Goal: Information Seeking & Learning: Learn about a topic

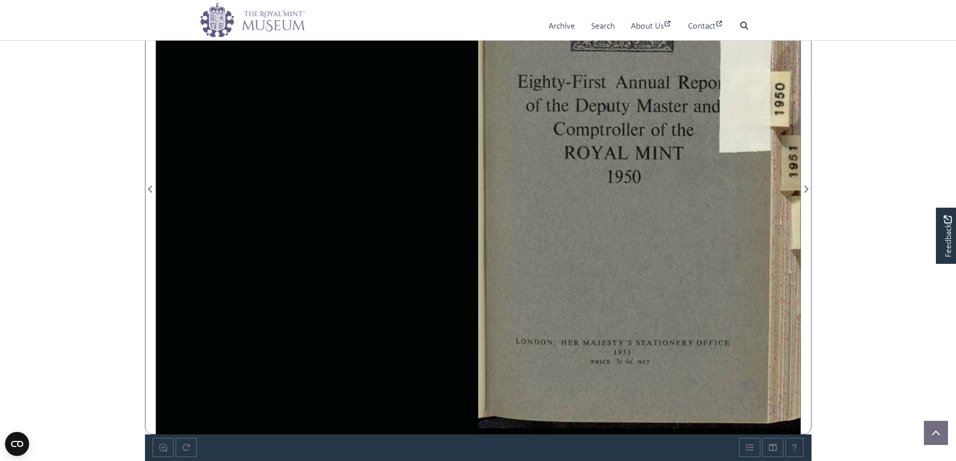
scroll to position [151, 0]
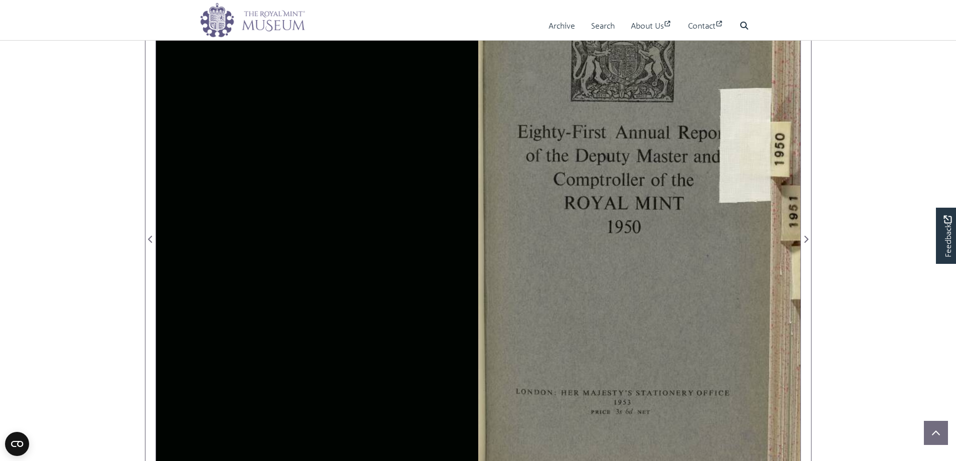
click at [714, 167] on div at bounding box center [639, 233] width 322 height 503
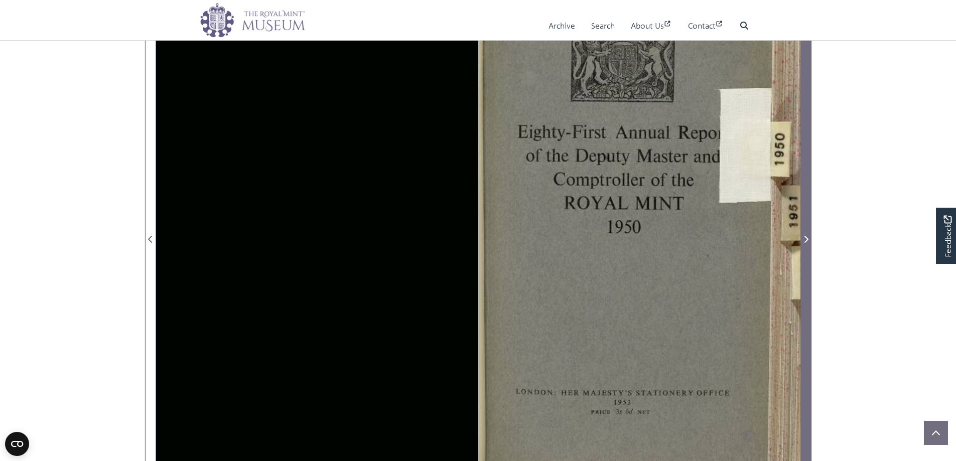
click at [807, 241] on icon "Next Page" at bounding box center [806, 239] width 4 height 7
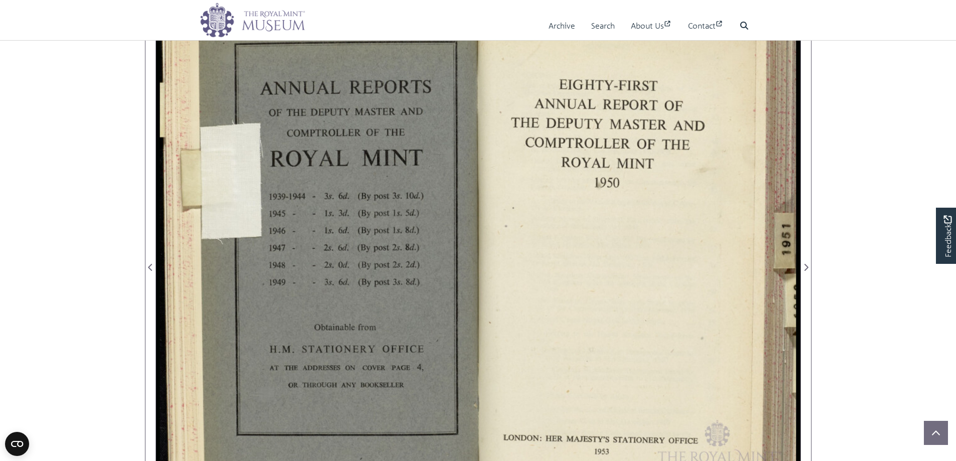
scroll to position [100, 0]
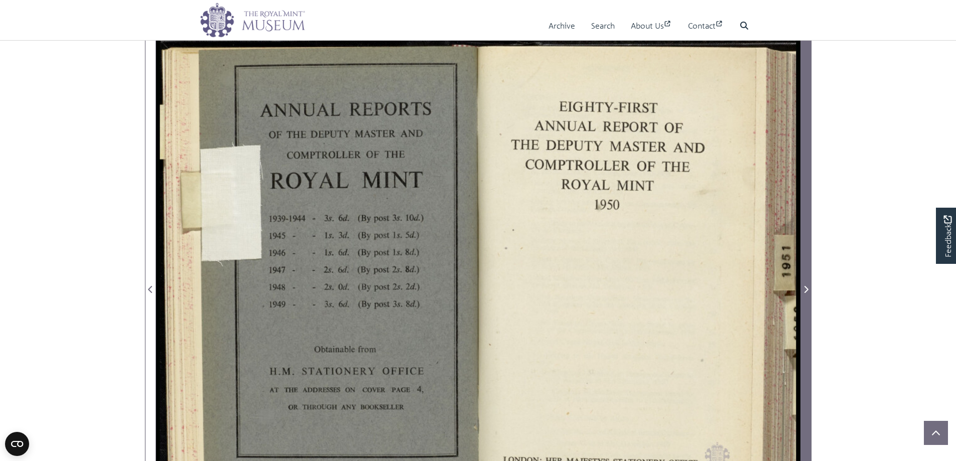
click at [807, 291] on icon "Next Page" at bounding box center [806, 289] width 4 height 7
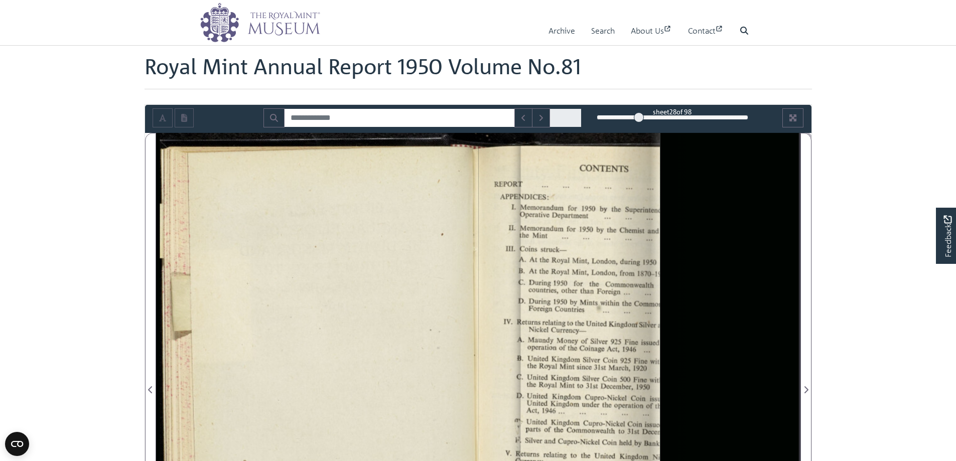
click at [639, 116] on div "28" at bounding box center [673, 117] width 152 height 10
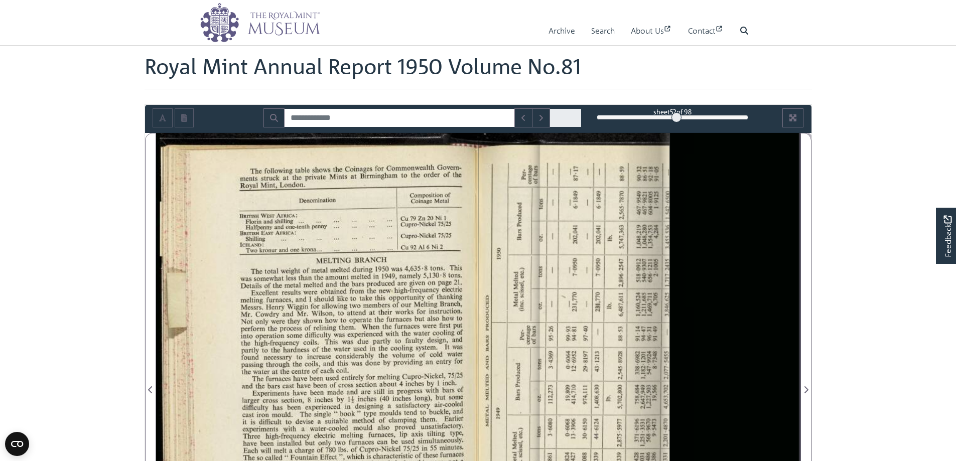
click at [676, 117] on div "52" at bounding box center [673, 117] width 152 height 10
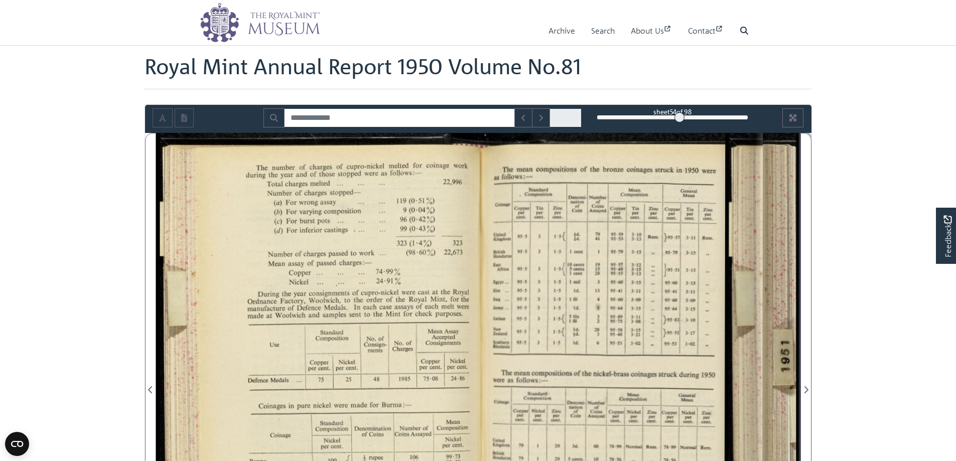
click at [680, 116] on div at bounding box center [680, 117] width 10 height 10
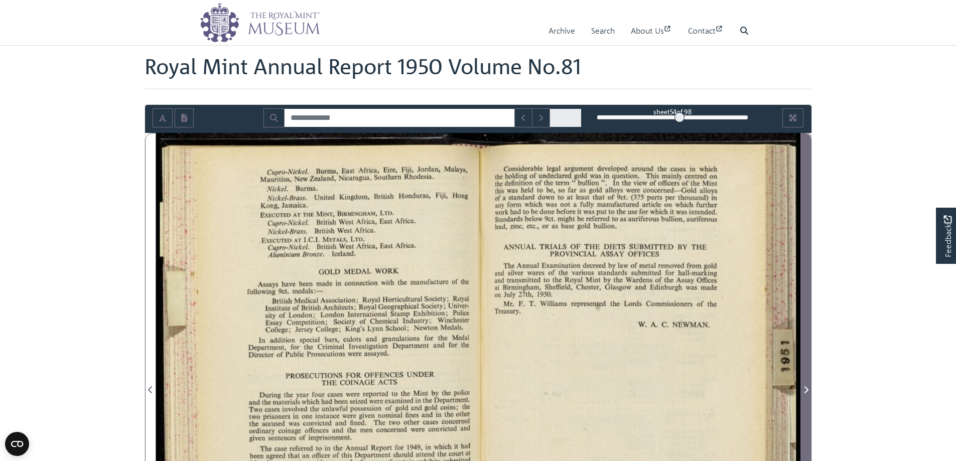
click at [806, 390] on icon "Next Page" at bounding box center [806, 390] width 5 height 8
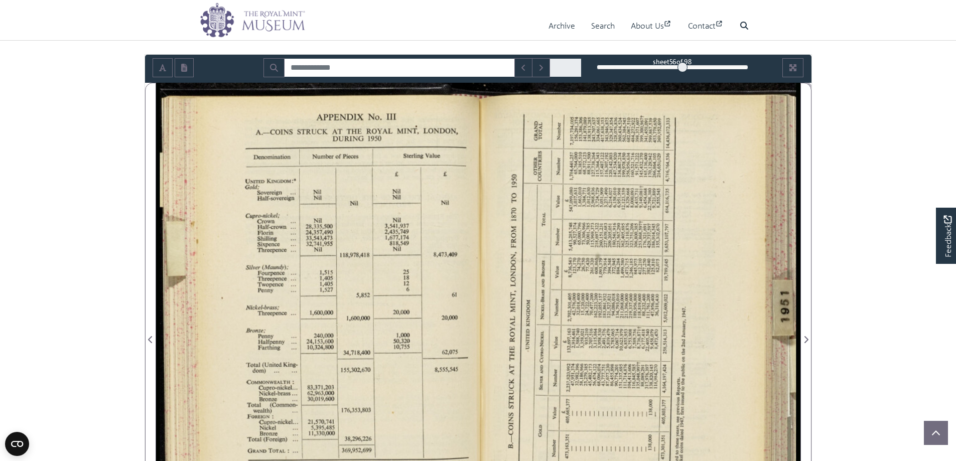
scroll to position [100, 0]
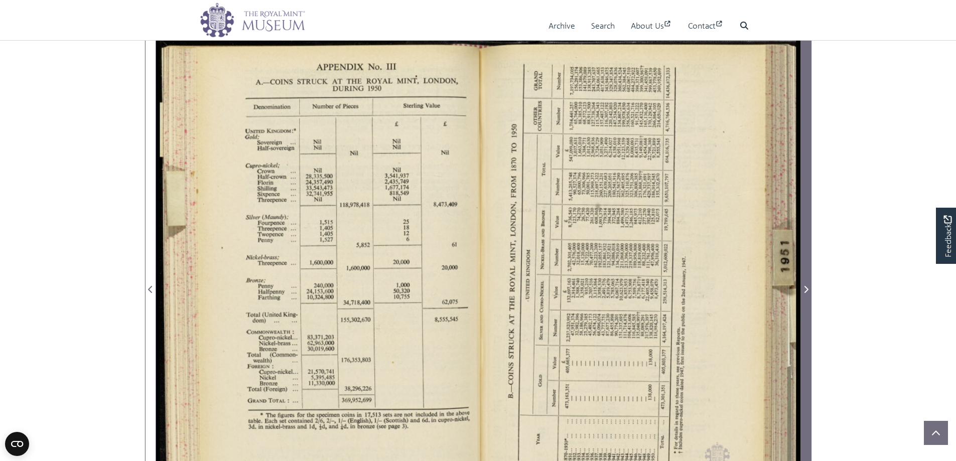
click at [806, 290] on icon "Next Page" at bounding box center [806, 290] width 5 height 8
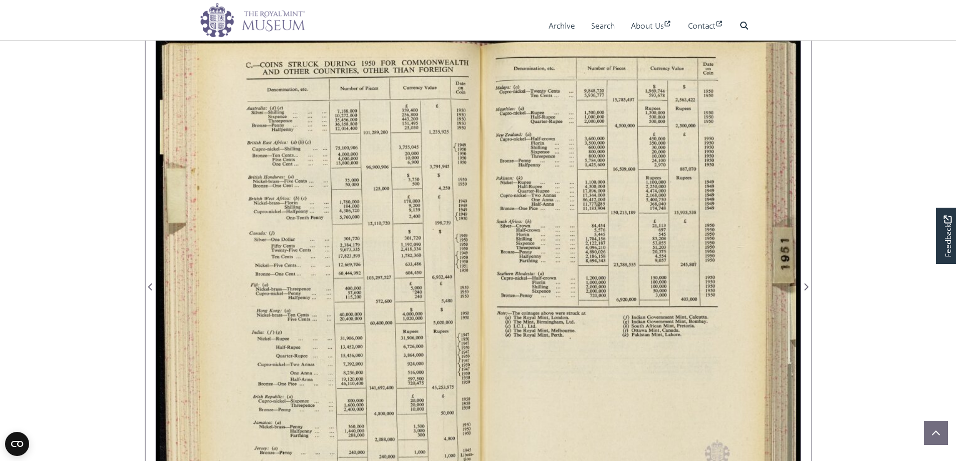
scroll to position [50, 0]
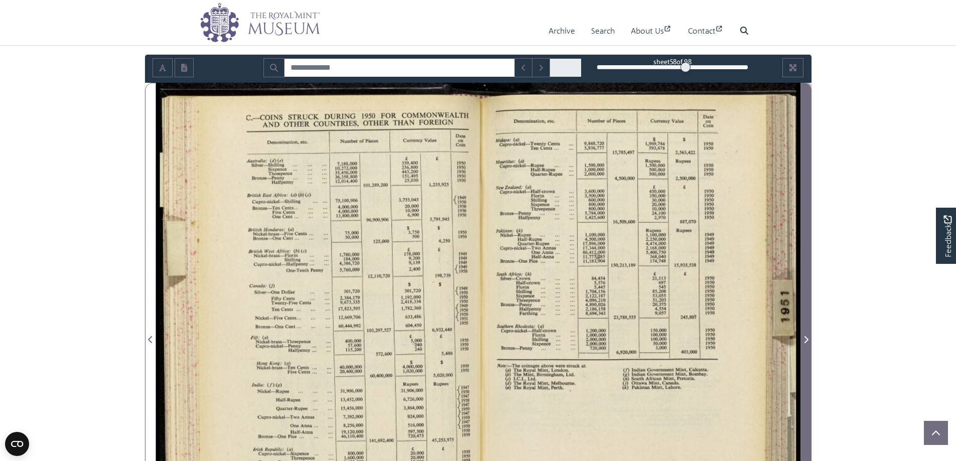
click at [807, 339] on icon "Next Page" at bounding box center [806, 339] width 4 height 7
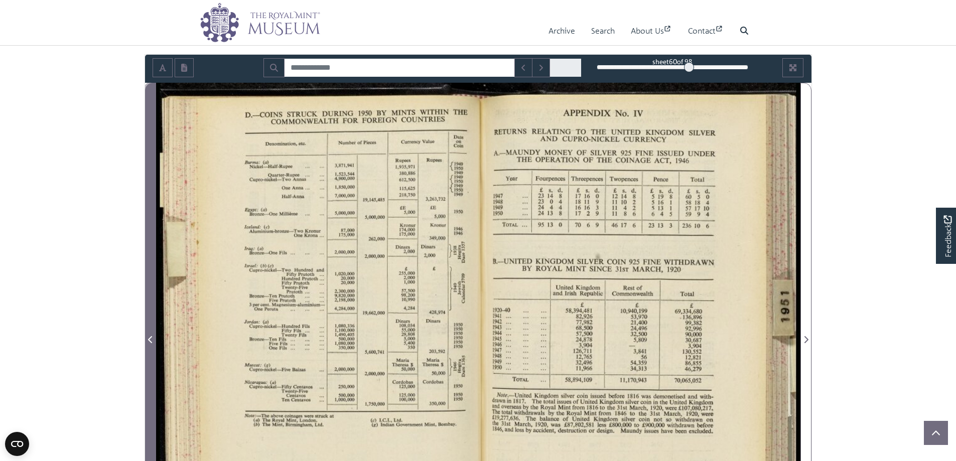
click at [152, 338] on icon "Previous Page" at bounding box center [150, 340] width 5 height 8
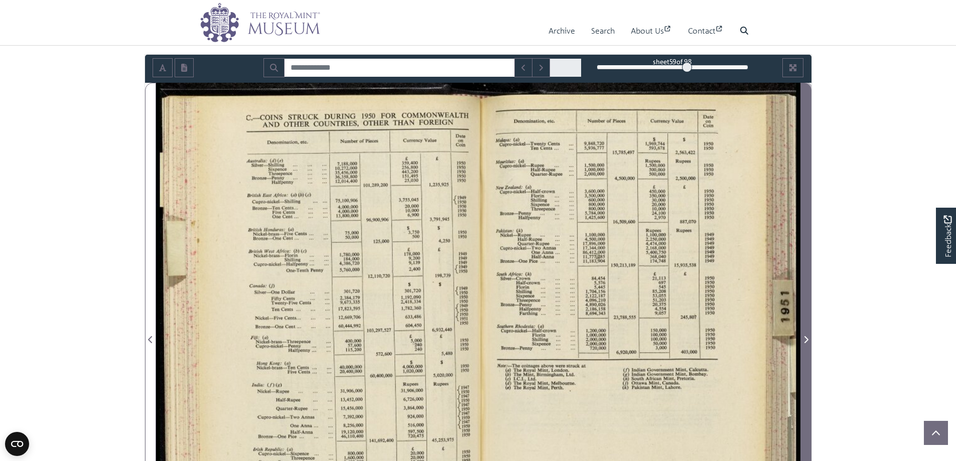
click at [804, 339] on icon "Next Page" at bounding box center [806, 340] width 5 height 8
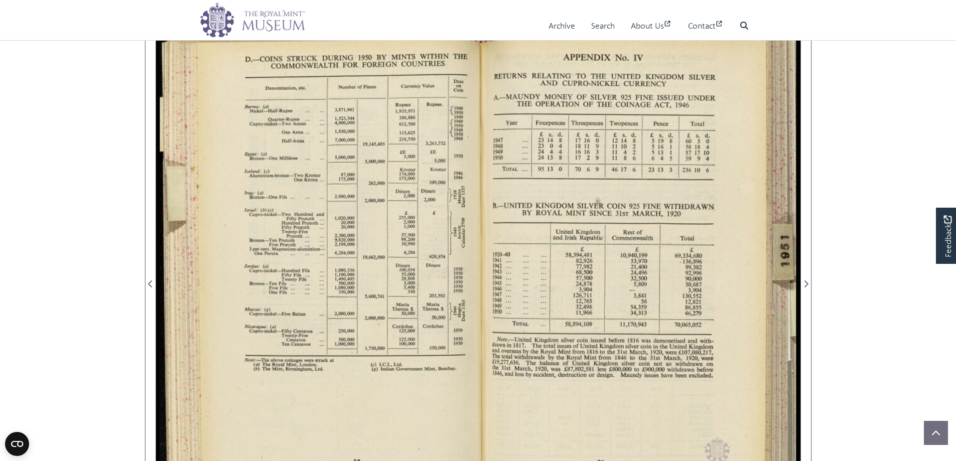
scroll to position [100, 0]
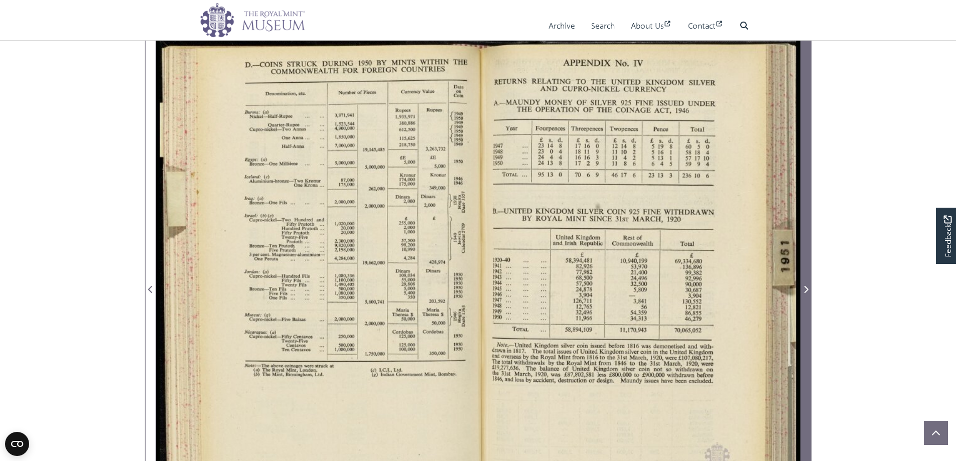
click at [804, 289] on icon "Next Page" at bounding box center [806, 290] width 5 height 8
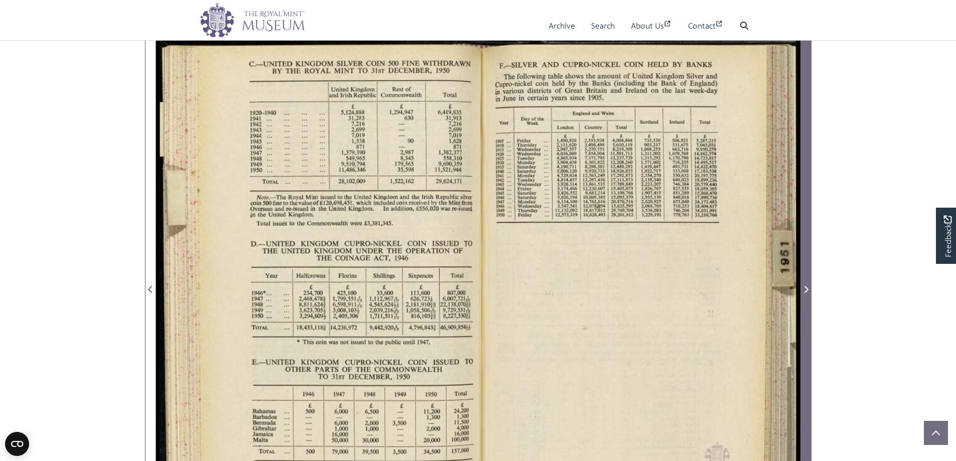
click at [805, 289] on icon "Next Page" at bounding box center [806, 290] width 5 height 8
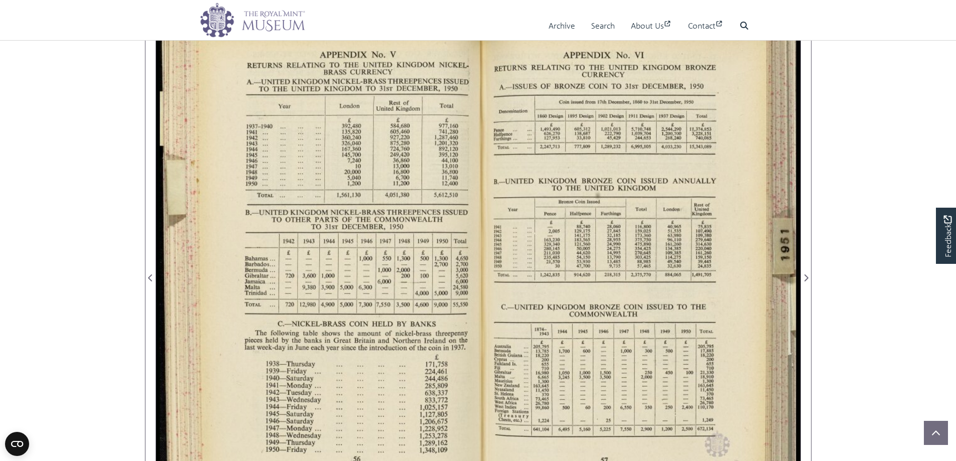
scroll to position [108, 0]
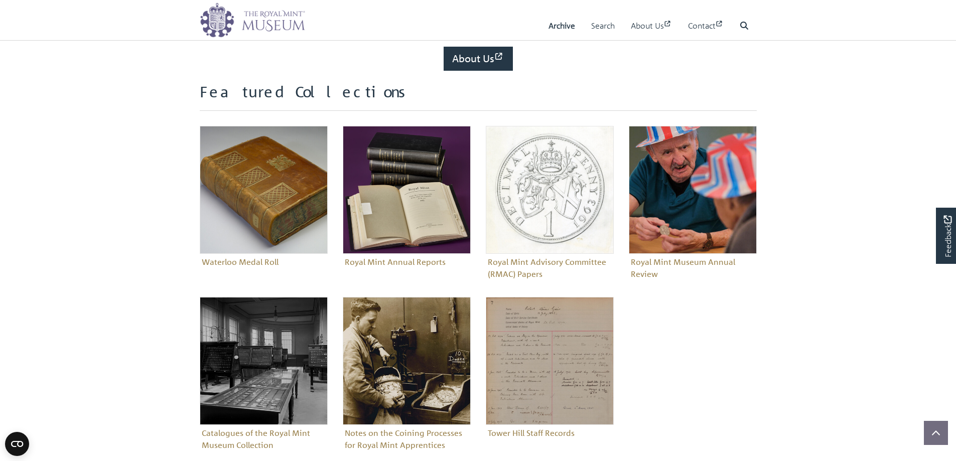
scroll to position [351, 0]
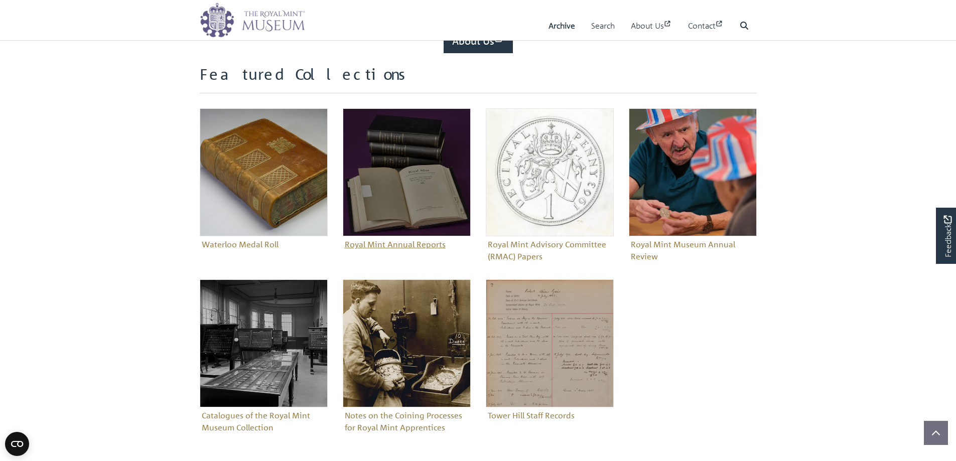
click at [395, 227] on img "Sub-collection" at bounding box center [407, 172] width 128 height 128
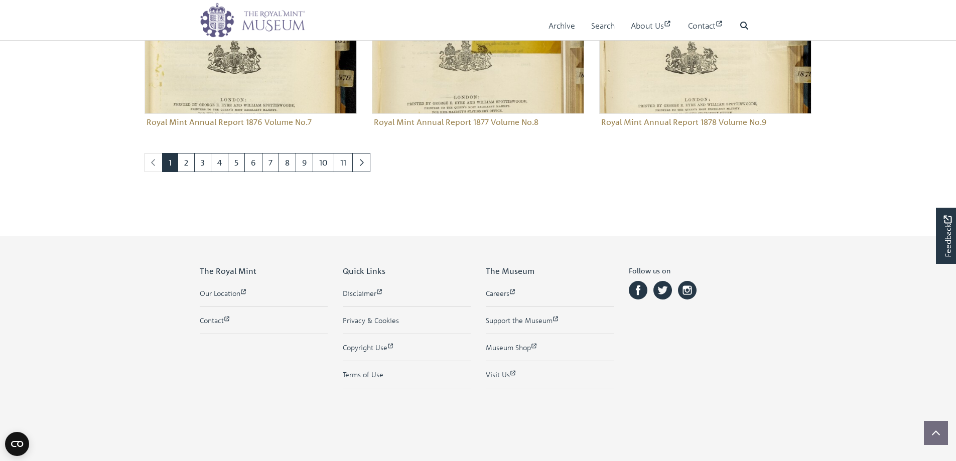
scroll to position [1126, 0]
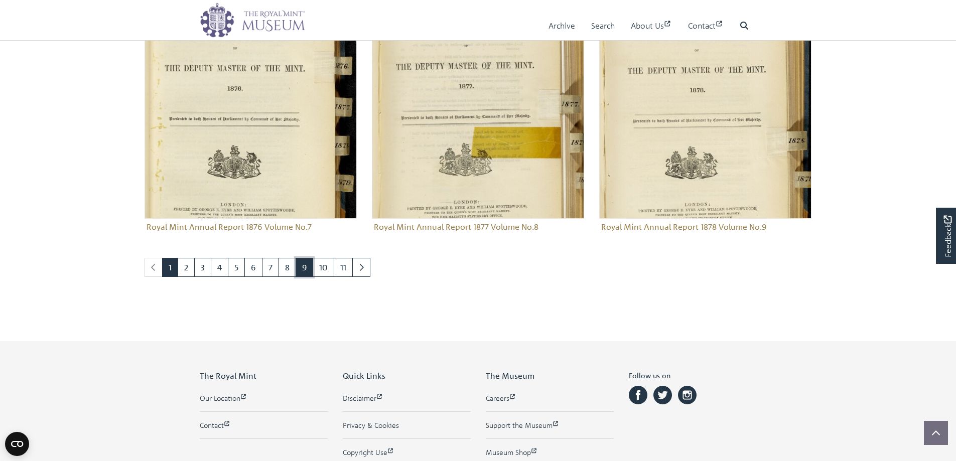
click at [302, 267] on link "9" at bounding box center [305, 267] width 18 height 19
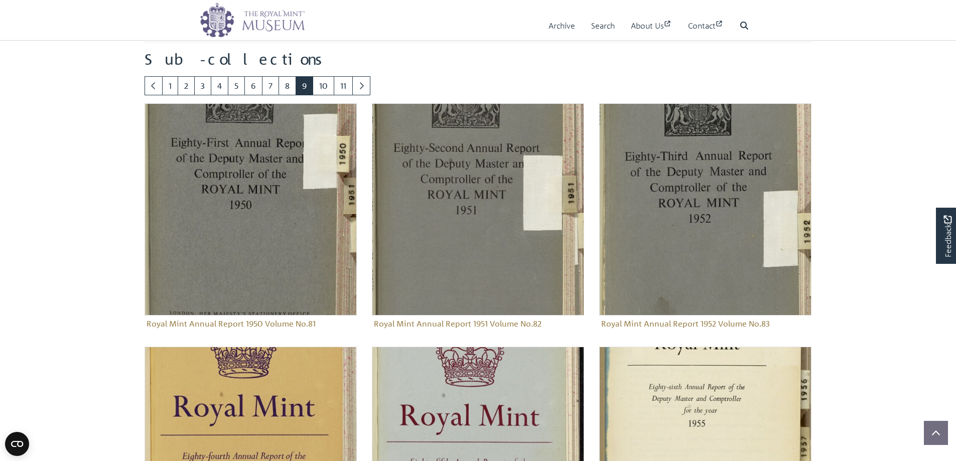
scroll to position [544, 0]
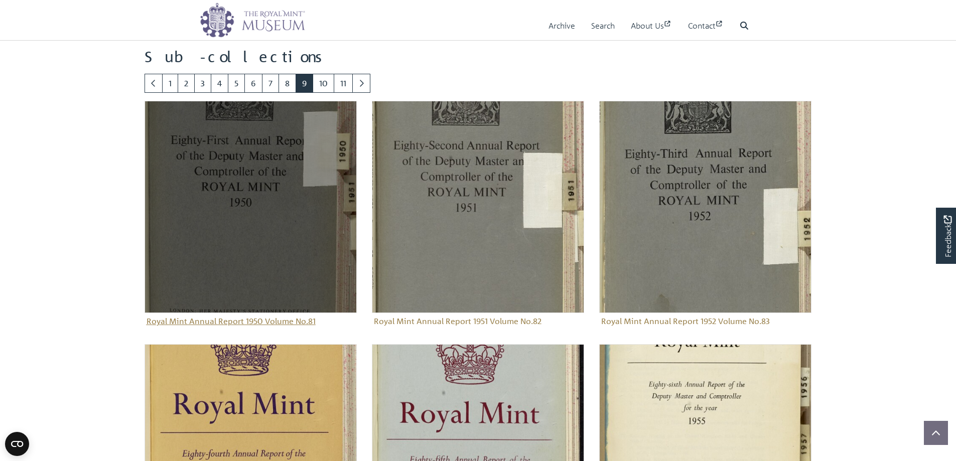
click at [237, 210] on img "Sub-collection" at bounding box center [251, 207] width 212 height 212
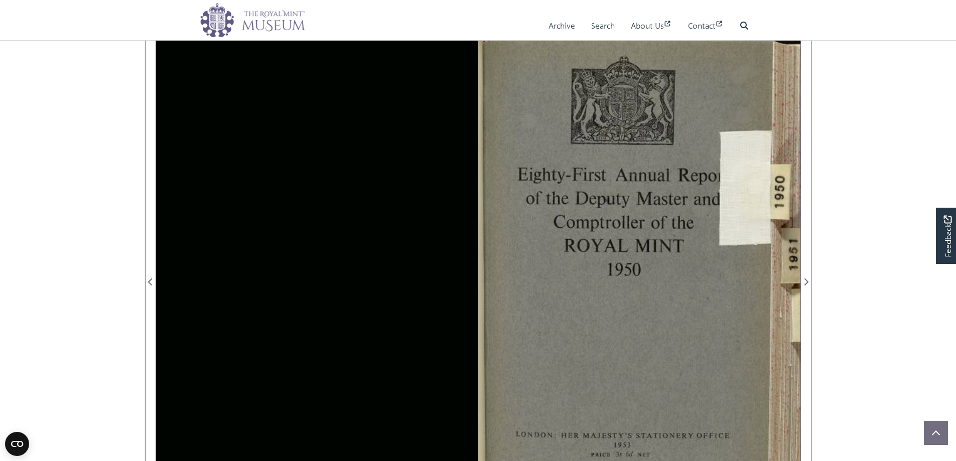
scroll to position [151, 0]
